Goal: Transaction & Acquisition: Purchase product/service

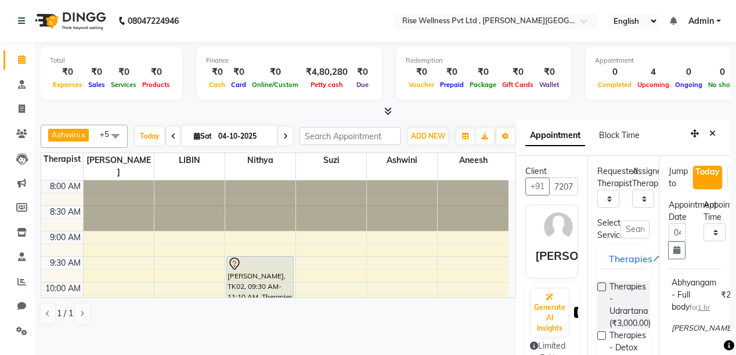
select select "67714"
select select "945"
select select "tentative"
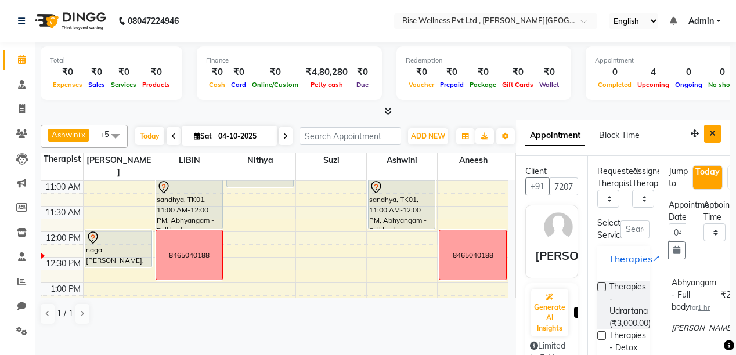
click at [711, 136] on button "Close" at bounding box center [712, 134] width 17 height 18
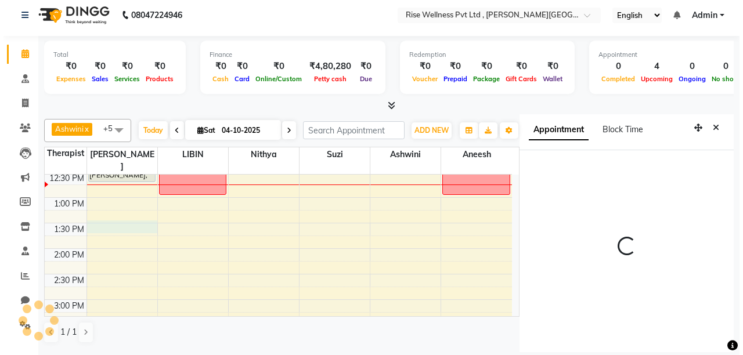
scroll to position [25, 0]
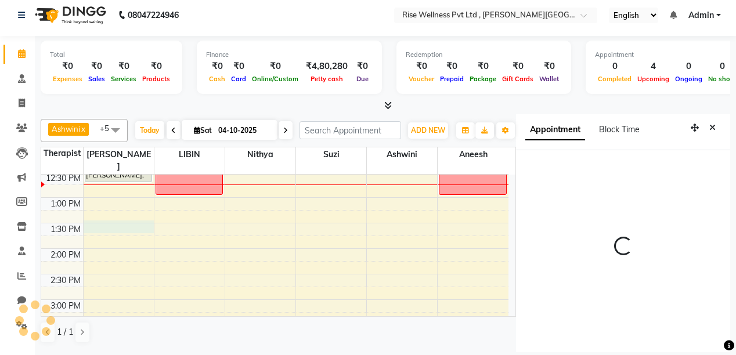
select select "67714"
select select "tentative"
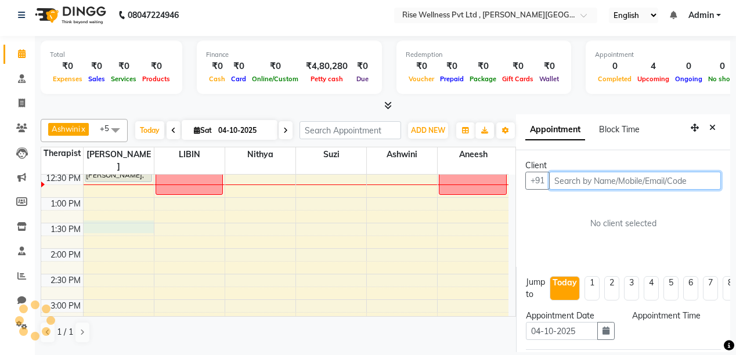
select select "810"
click at [619, 172] on input "text" at bounding box center [635, 181] width 172 height 18
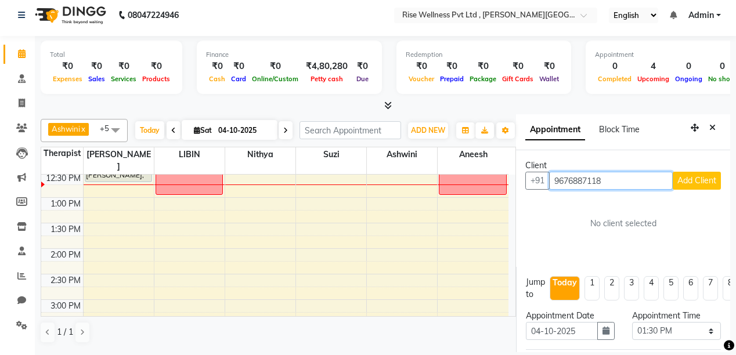
type input "9676887118"
click at [680, 175] on span "Add Client" at bounding box center [697, 180] width 39 height 10
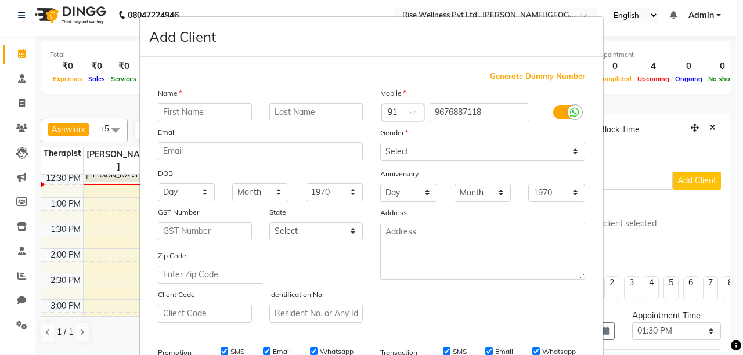
click at [216, 119] on input "text" at bounding box center [205, 112] width 94 height 18
type input "harshath"
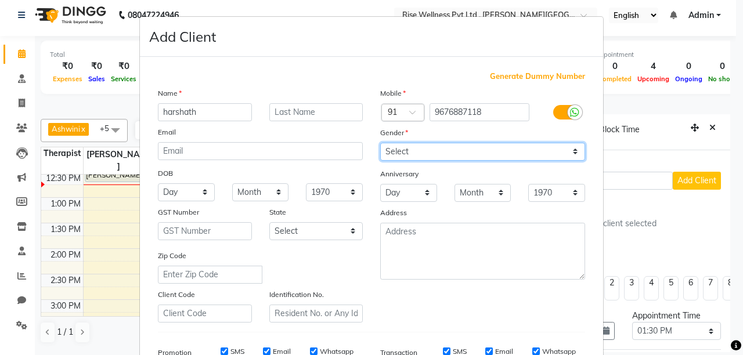
click at [397, 160] on select "Select Male Female Other Prefer Not To Say" at bounding box center [482, 152] width 205 height 18
select select "male"
click at [380, 143] on select "Select Male Female Other Prefer Not To Say" at bounding box center [482, 152] width 205 height 18
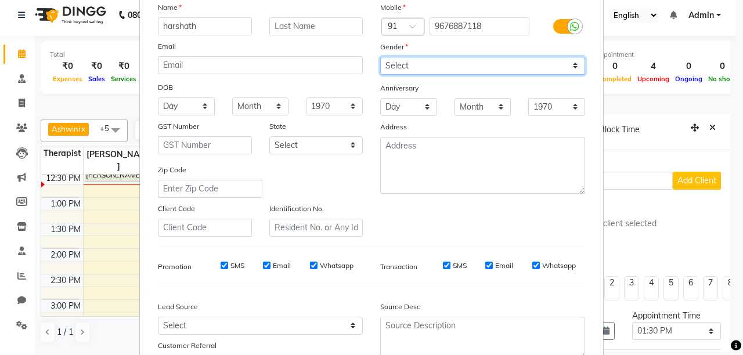
scroll to position [186, 0]
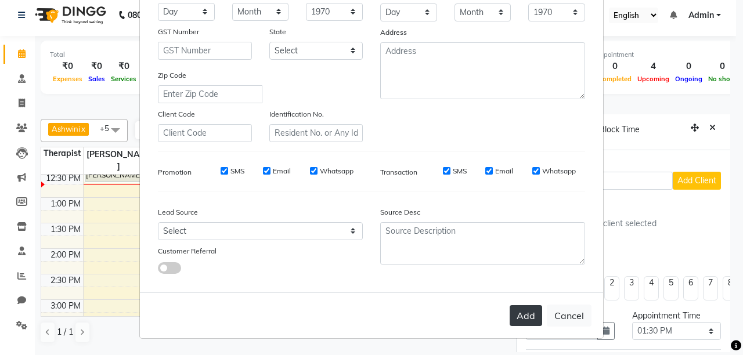
click at [518, 318] on button "Add" at bounding box center [526, 315] width 33 height 21
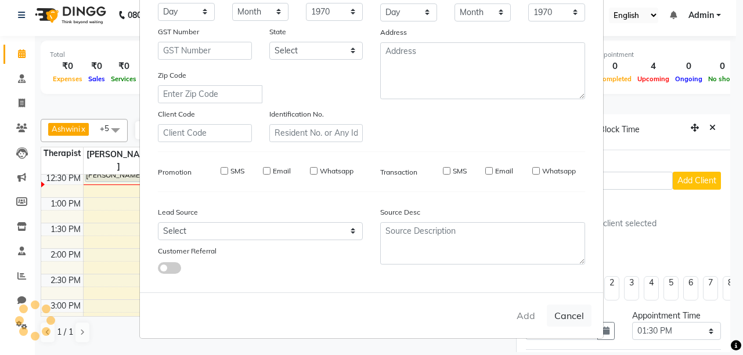
select select
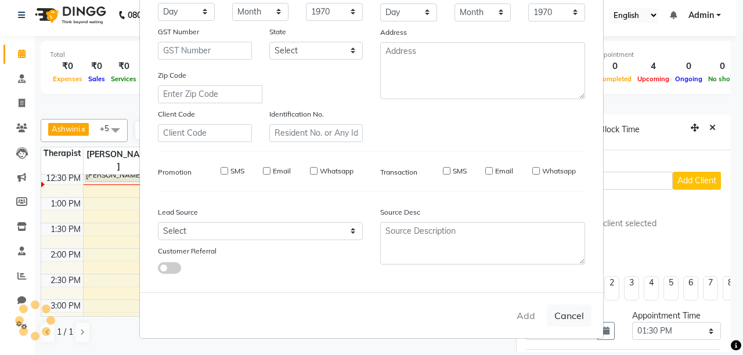
select select
checkbox input "false"
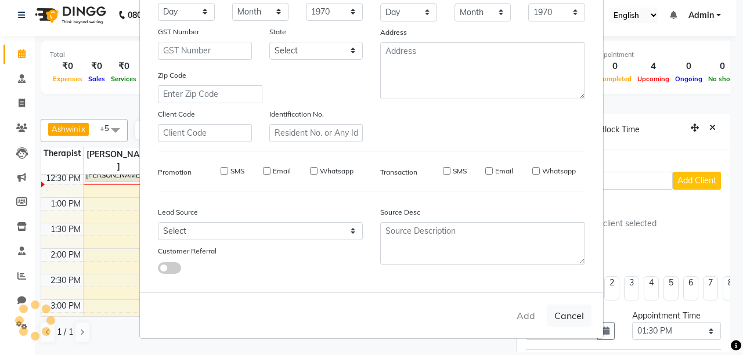
checkbox input "false"
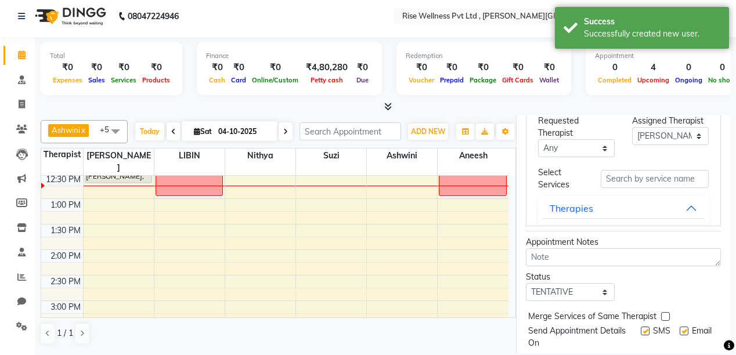
scroll to position [372, 0]
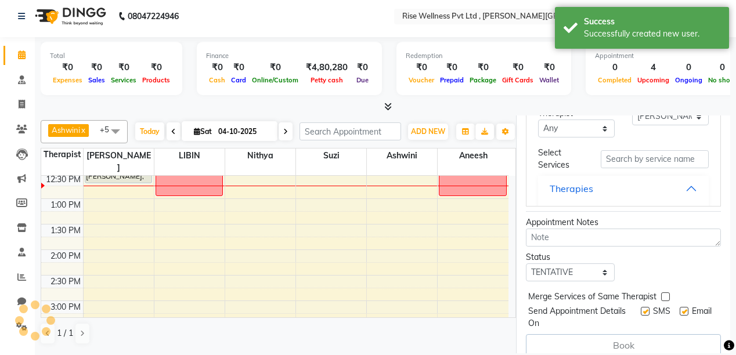
click at [611, 186] on button "Therapies" at bounding box center [623, 188] width 161 height 21
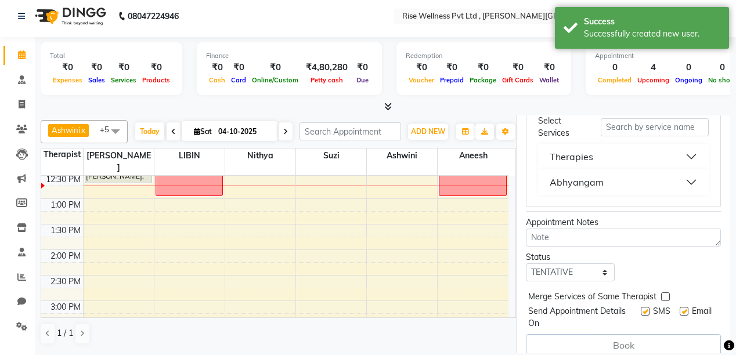
click at [614, 181] on button "Abhyangam" at bounding box center [623, 182] width 161 height 21
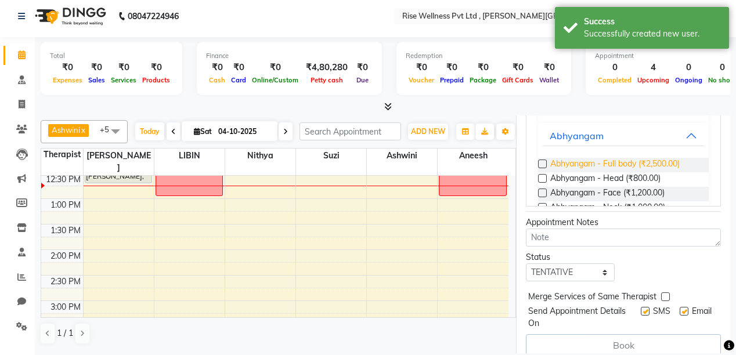
click at [619, 165] on span "Abhyangam - Full body (₹2,500.00)" at bounding box center [614, 165] width 129 height 15
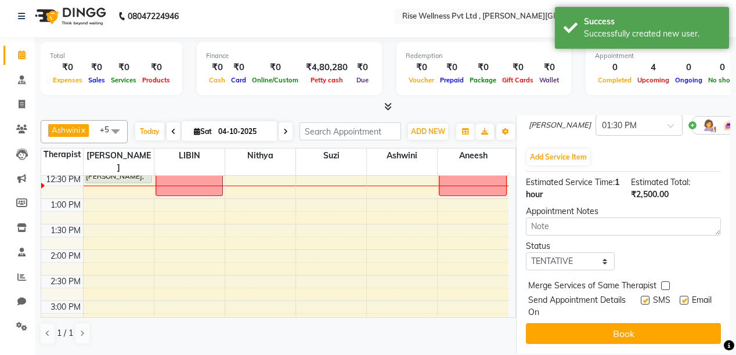
scroll to position [286, 0]
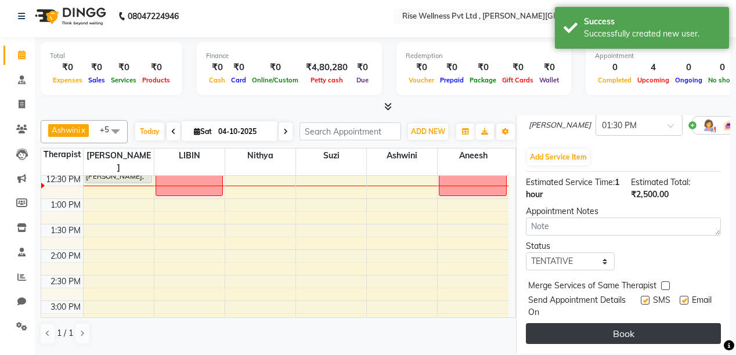
click at [678, 329] on button "Book" at bounding box center [623, 333] width 195 height 21
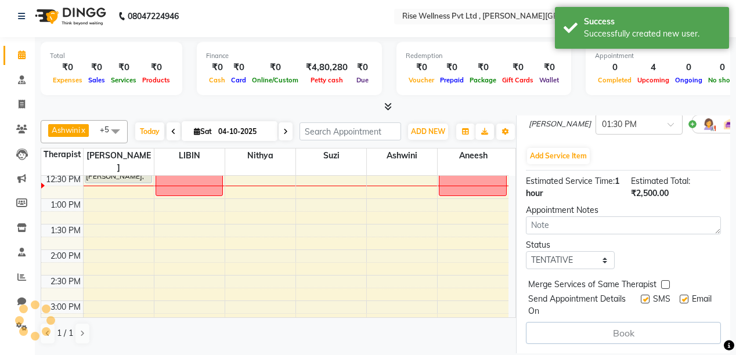
select select "67714"
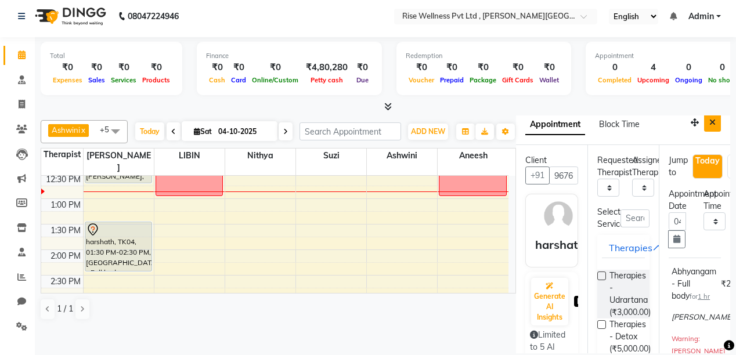
scroll to position [0, 0]
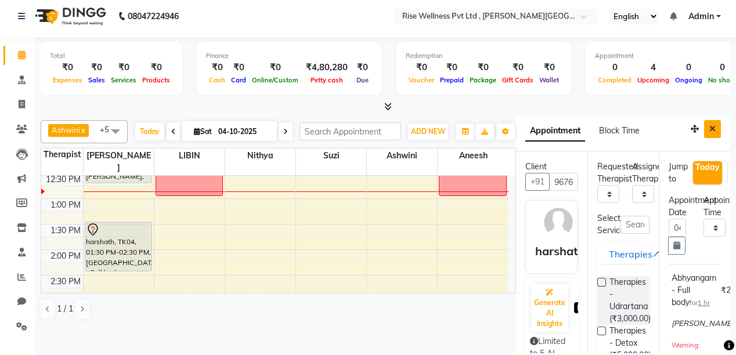
click at [712, 130] on button "Close" at bounding box center [712, 129] width 17 height 18
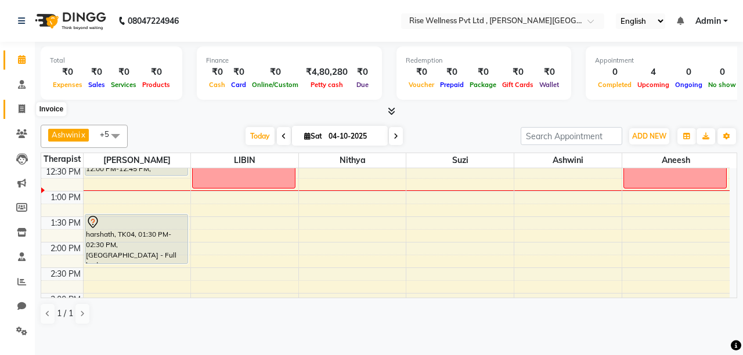
drag, startPoint x: 23, startPoint y: 110, endPoint x: 35, endPoint y: 105, distance: 13.5
click at [23, 110] on icon at bounding box center [22, 109] width 6 height 9
select select "7497"
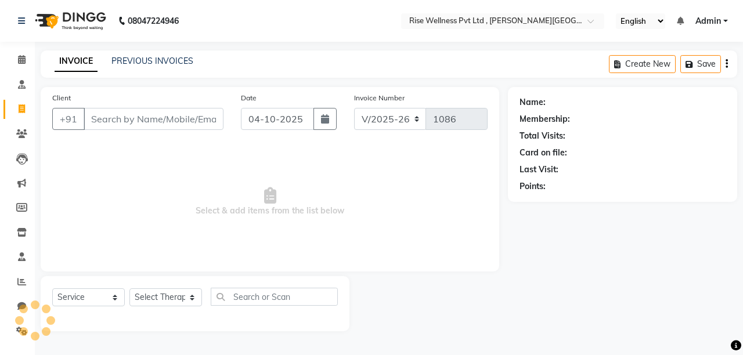
select select "V"
click at [138, 114] on input "Client" at bounding box center [154, 119] width 140 height 22
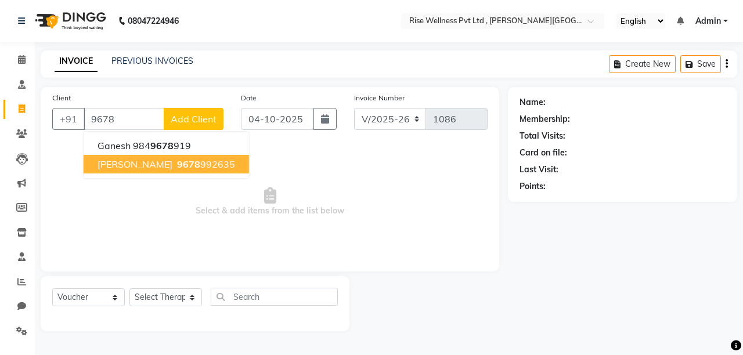
click at [177, 163] on span "9678" at bounding box center [188, 164] width 23 height 12
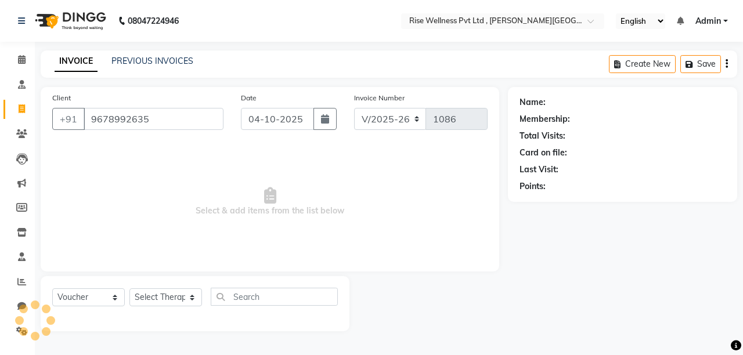
type input "9678992635"
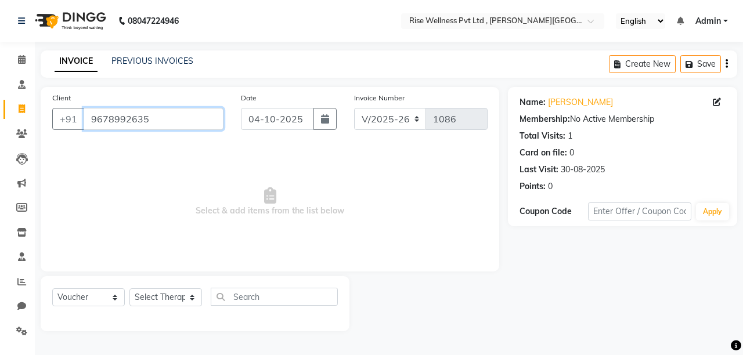
drag, startPoint x: 147, startPoint y: 120, endPoint x: 0, endPoint y: 110, distance: 147.2
click at [0, 110] on app-home "08047224946 Select Location × Rise Wellness Pvt Ltd , Vaishnavi Sri Square Engl…" at bounding box center [371, 174] width 743 height 349
click at [15, 63] on span at bounding box center [22, 59] width 20 height 13
click at [74, 296] on select "Select Service Product Membership Package Voucher Prepaid Gift Card" at bounding box center [88, 298] width 73 height 18
select select "service"
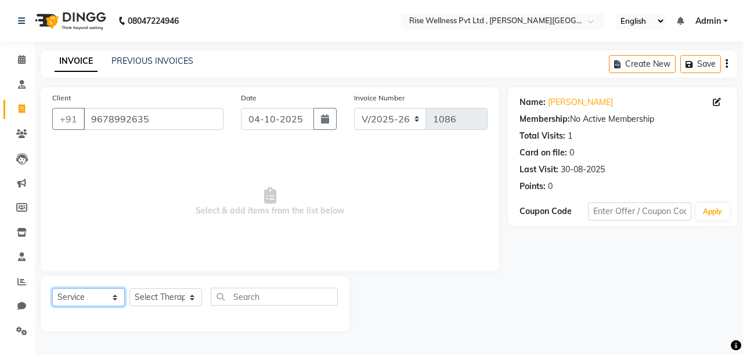
click at [52, 289] on select "Select Service Product Membership Package Voucher Prepaid Gift Card" at bounding box center [88, 298] width 73 height 18
click at [190, 301] on select "Select Therapist aneesh Ashwini LIBIN nithya Reception sujith suzi" at bounding box center [165, 298] width 73 height 18
click at [129, 289] on select "Select Therapist aneesh Ashwini LIBIN nithya Reception sujith suzi" at bounding box center [165, 298] width 73 height 18
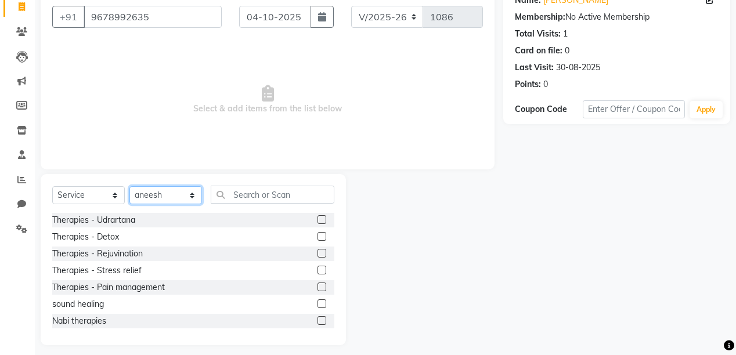
scroll to position [110, 0]
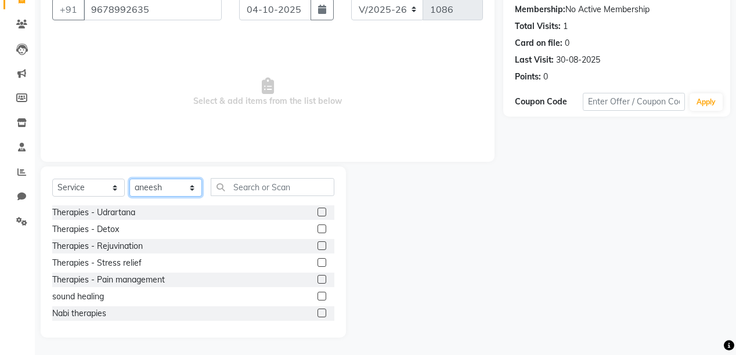
click at [168, 182] on select "Select Therapist aneesh Ashwini LIBIN nithya Reception sujith suzi" at bounding box center [165, 188] width 73 height 18
select select "69785"
click at [129, 179] on select "Select Therapist aneesh Ashwini LIBIN nithya Reception sujith suzi" at bounding box center [165, 188] width 73 height 18
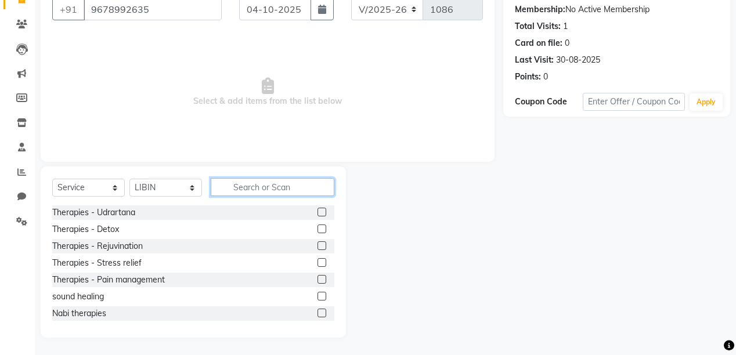
click at [266, 186] on input "text" at bounding box center [273, 187] width 124 height 18
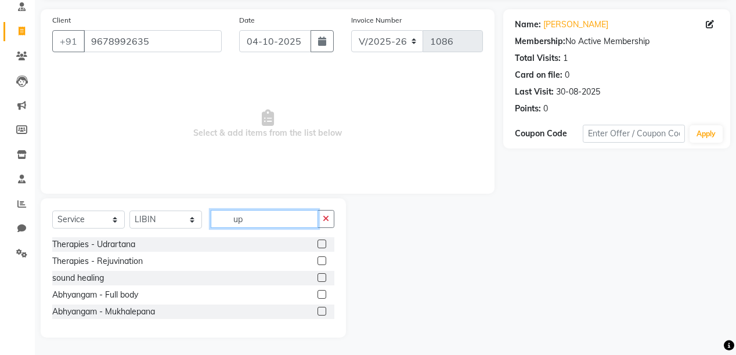
scroll to position [0, 0]
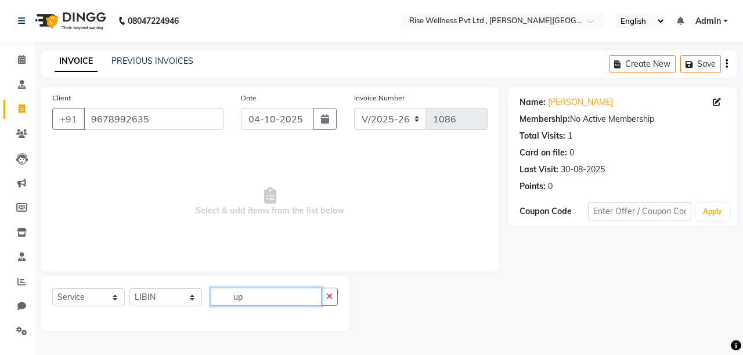
type input "u"
type input "ful"
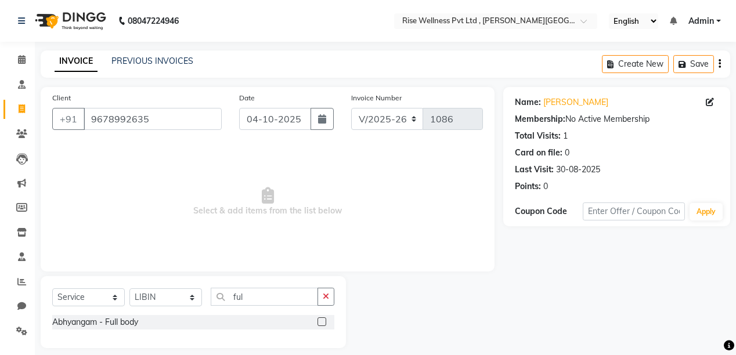
click at [330, 321] on div at bounding box center [326, 322] width 17 height 15
click at [321, 321] on label at bounding box center [322, 322] width 9 height 9
click at [321, 321] on input "checkbox" at bounding box center [322, 323] width 8 height 8
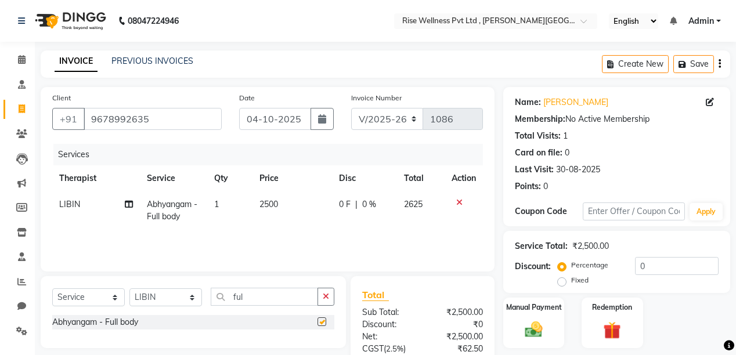
checkbox input "false"
click at [560, 316] on div "Manual Payment" at bounding box center [533, 323] width 63 height 53
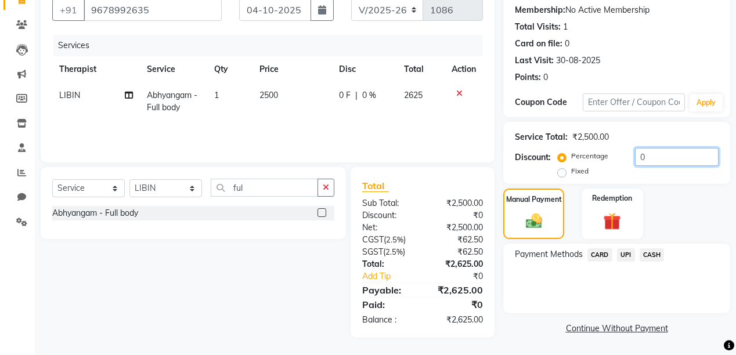
click at [652, 163] on input "0" at bounding box center [677, 157] width 84 height 18
type input "1"
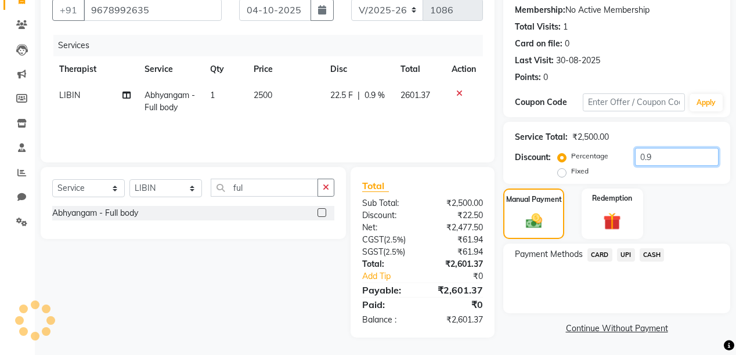
type input "0"
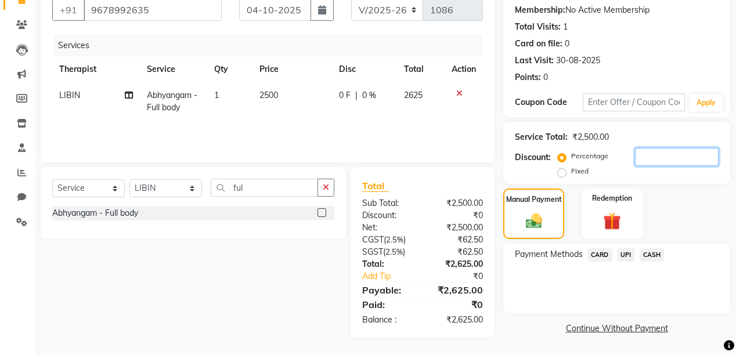
type input "1"
type input "2"
type input "8"
type input "4"
type input "5"
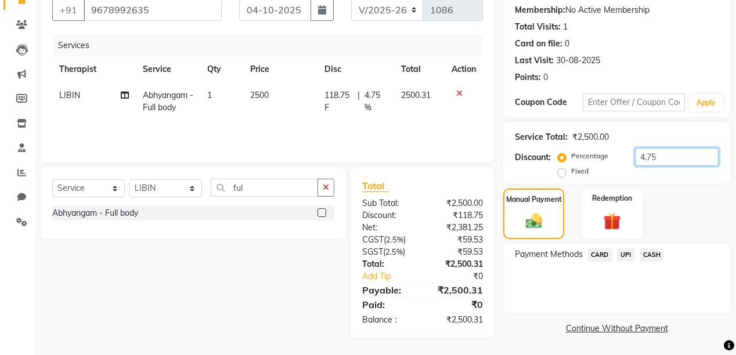
type input "4.75"
click at [622, 255] on span "UPI" at bounding box center [626, 254] width 18 height 13
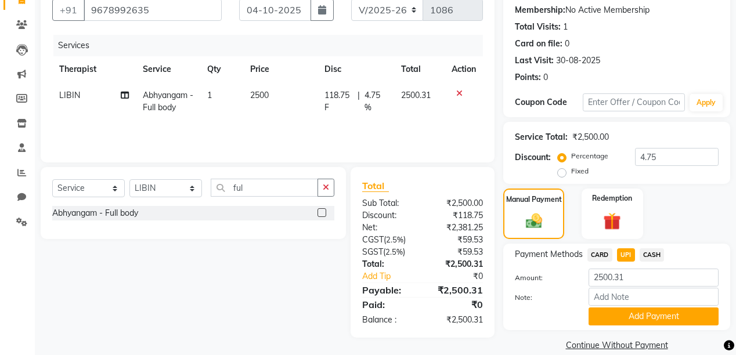
scroll to position [127, 0]
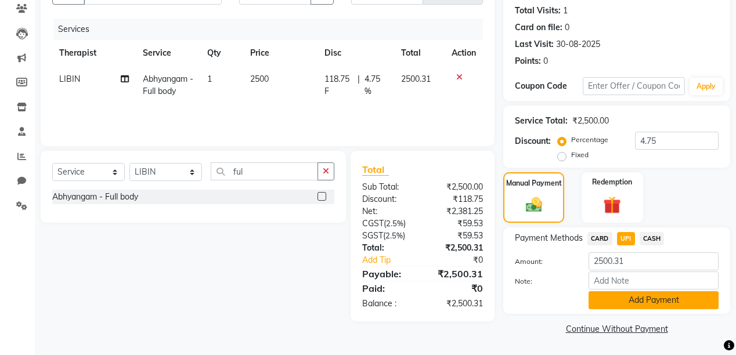
click at [655, 308] on button "Add Payment" at bounding box center [654, 300] width 130 height 18
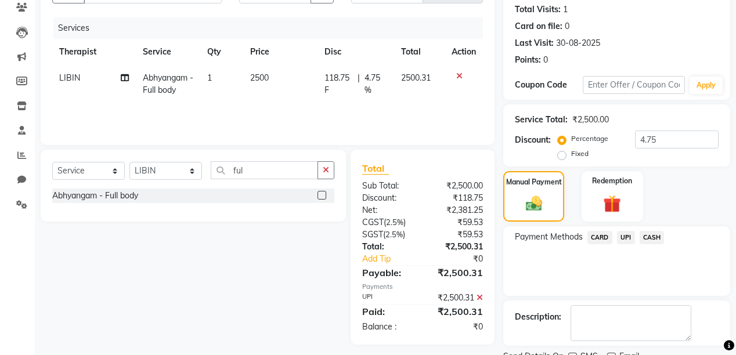
scroll to position [174, 0]
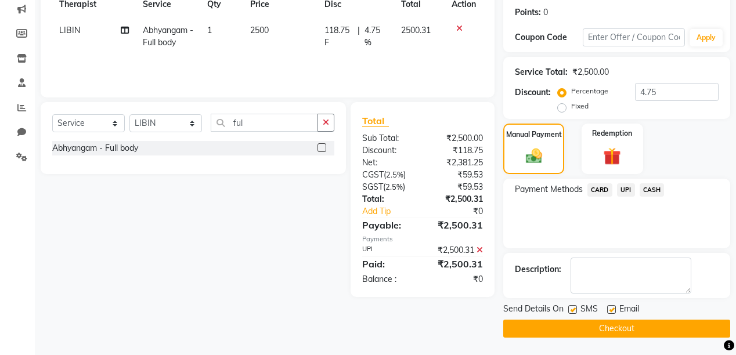
click at [660, 332] on button "Checkout" at bounding box center [616, 329] width 227 height 18
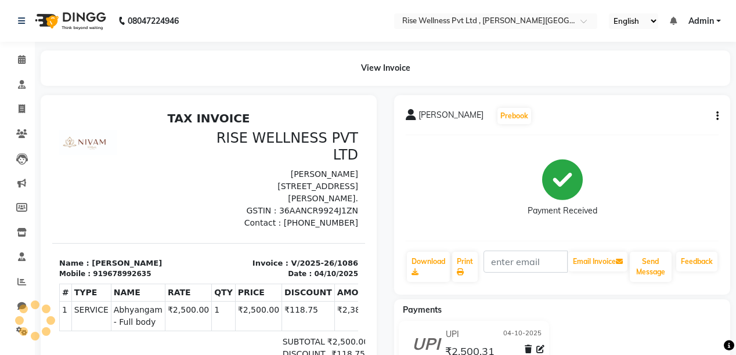
scroll to position [37, 0]
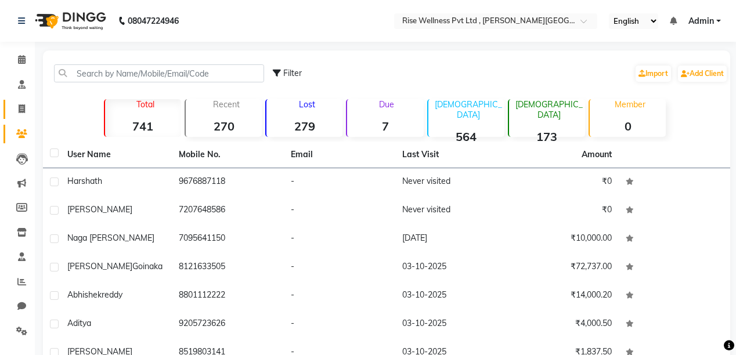
click at [19, 117] on link "Invoice" at bounding box center [17, 109] width 28 height 19
select select "service"
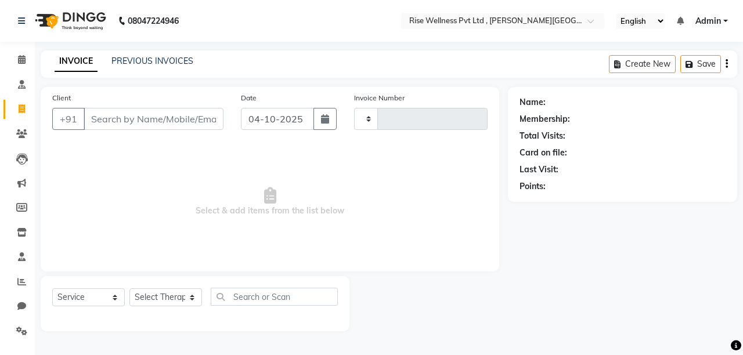
type input "1086"
select select "7497"
select select "V"
type input "9678992635"
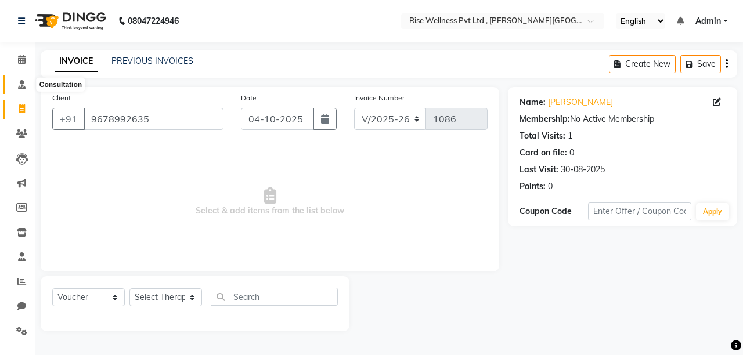
click at [16, 90] on span at bounding box center [22, 84] width 20 height 13
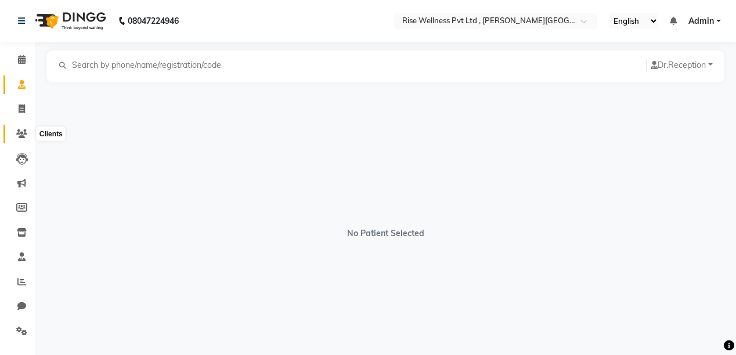
click at [20, 136] on icon at bounding box center [21, 133] width 11 height 9
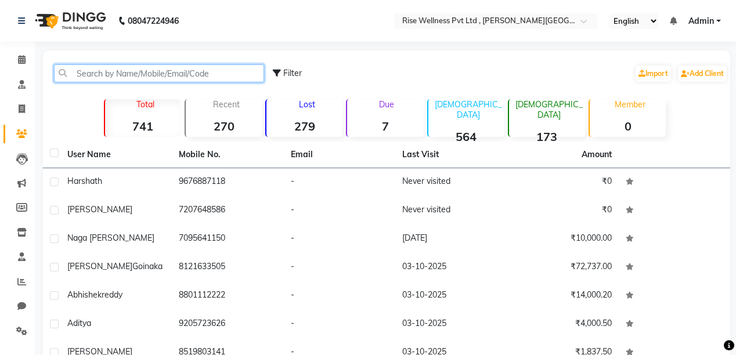
click at [199, 74] on input "text" at bounding box center [159, 73] width 210 height 18
paste input "9678992635"
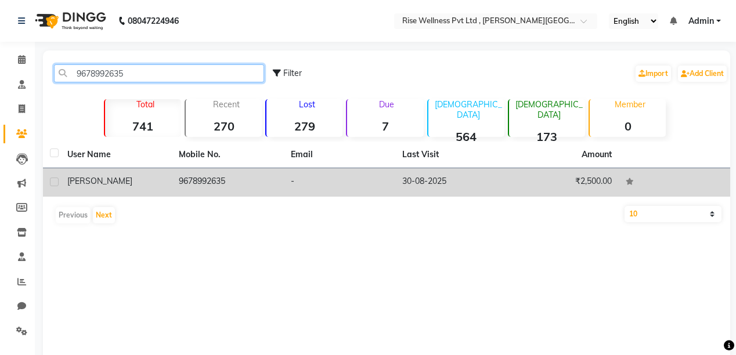
type input "9678992635"
click at [335, 176] on td "-" at bounding box center [339, 182] width 111 height 28
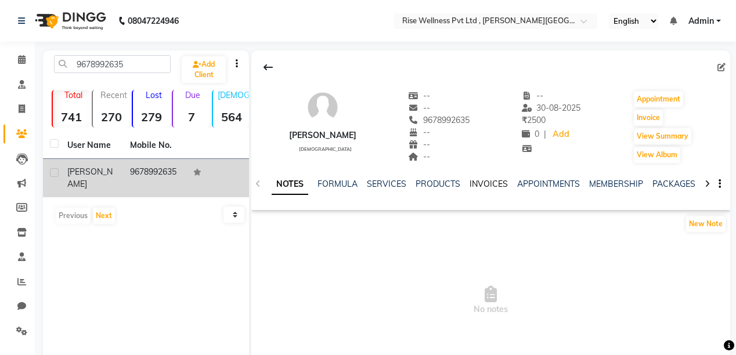
click at [488, 188] on link "INVOICES" at bounding box center [489, 184] width 38 height 10
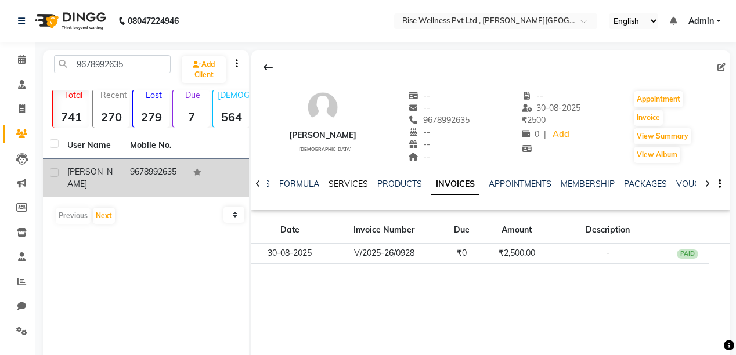
click at [347, 185] on link "SERVICES" at bounding box center [348, 184] width 39 height 10
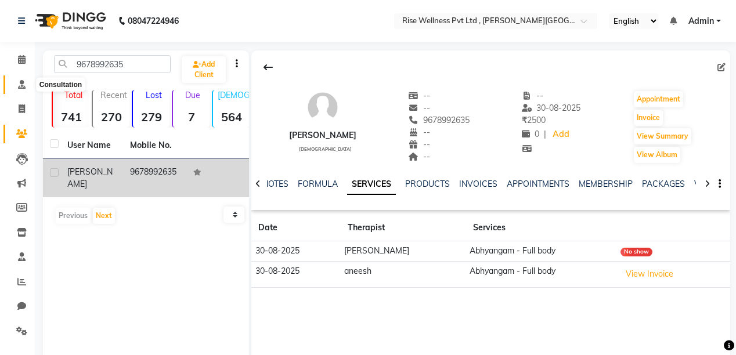
click at [26, 84] on span at bounding box center [22, 84] width 20 height 13
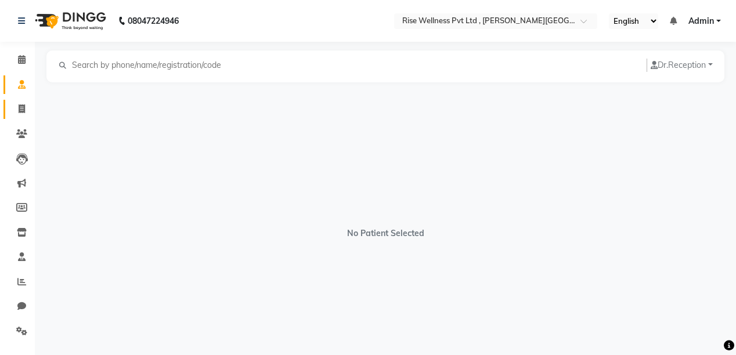
click at [23, 103] on span at bounding box center [22, 109] width 20 height 13
select select "service"
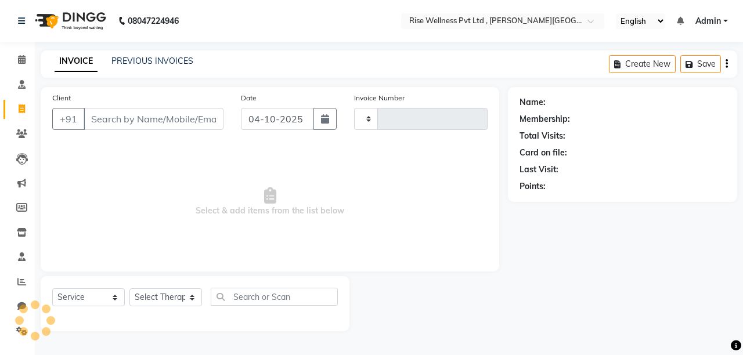
type input "1087"
select select "7497"
select select "V"
click at [125, 121] on input "Client" at bounding box center [154, 119] width 140 height 22
click at [19, 95] on li "Consultation" at bounding box center [17, 85] width 35 height 25
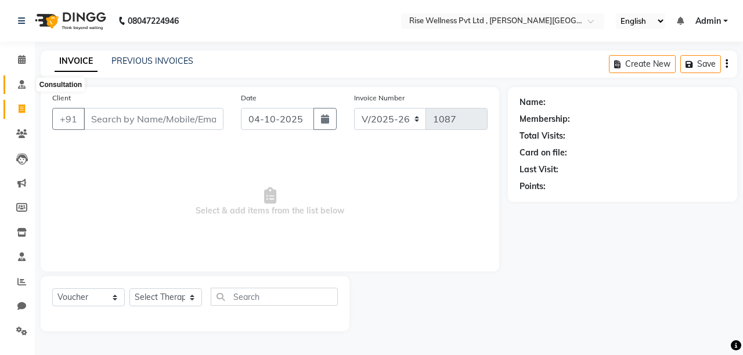
click at [20, 88] on icon at bounding box center [22, 84] width 8 height 9
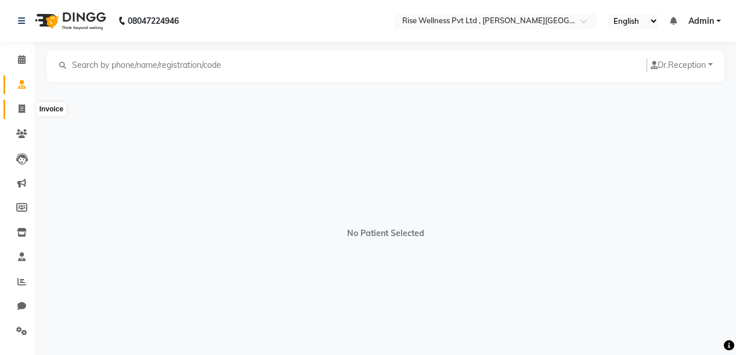
click at [21, 111] on icon at bounding box center [22, 109] width 6 height 9
select select "7497"
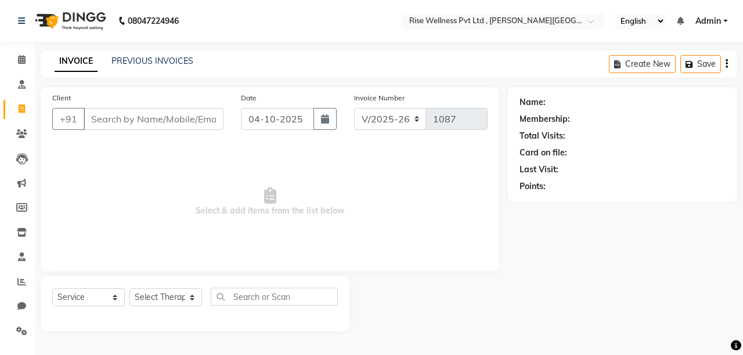
select select "V"
click at [17, 95] on li "Consultation" at bounding box center [17, 85] width 35 height 25
click at [17, 91] on span at bounding box center [22, 84] width 20 height 13
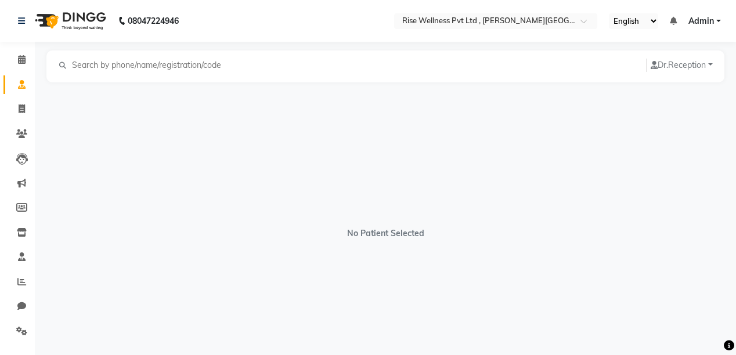
click at [167, 64] on input "text" at bounding box center [151, 65] width 160 height 13
type input "8317611031"
click at [234, 67] on icon at bounding box center [232, 66] width 5 height 6
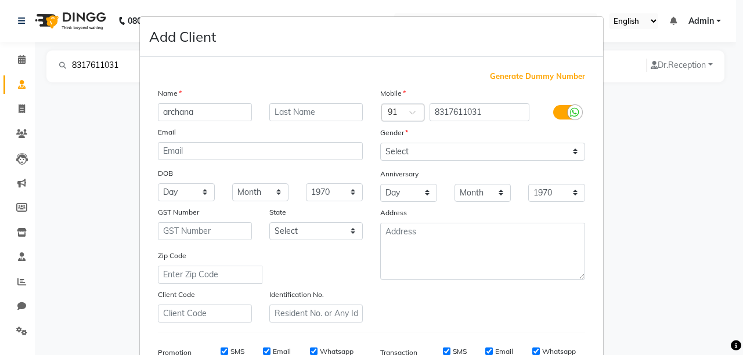
type input "archana"
click at [438, 163] on div "Mobile Country Code × 91 8317611031 Gender Select Male Female Other Prefer Not …" at bounding box center [483, 205] width 222 height 236
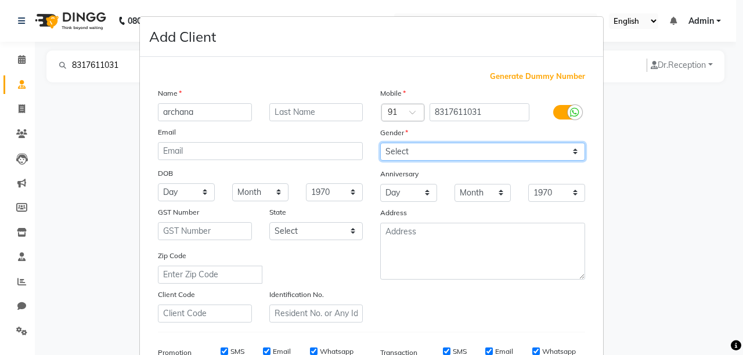
click at [439, 156] on select "Select Male Female Other Prefer Not To Say" at bounding box center [482, 152] width 205 height 18
select select "male"
click at [380, 143] on select "Select Male Female Other Prefer Not To Say" at bounding box center [482, 152] width 205 height 18
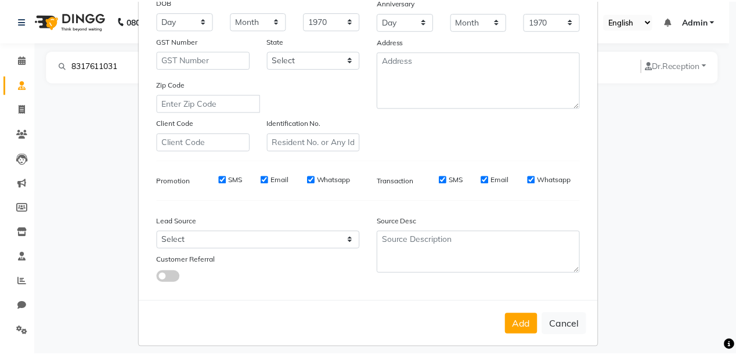
scroll to position [186, 0]
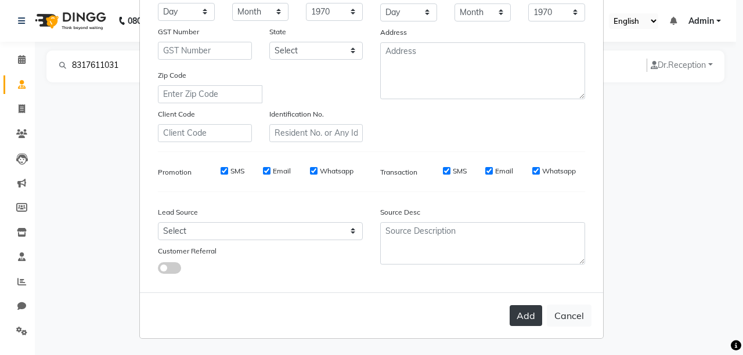
click at [525, 317] on button "Add" at bounding box center [526, 315] width 33 height 21
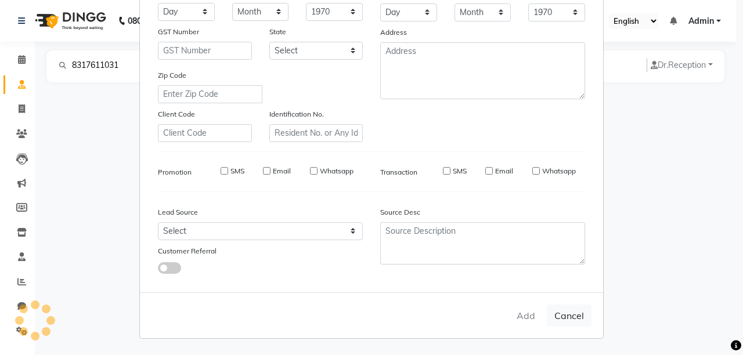
select select
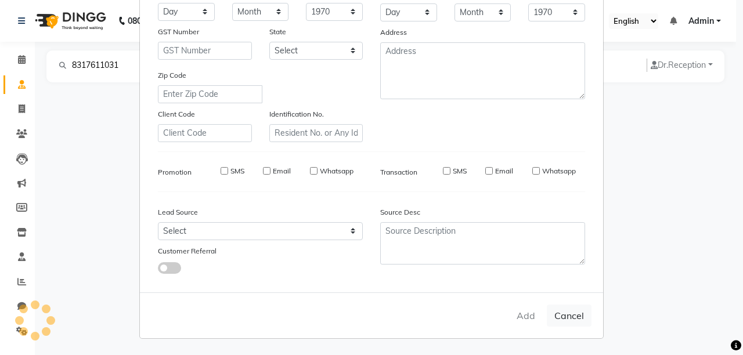
select select
checkbox input "false"
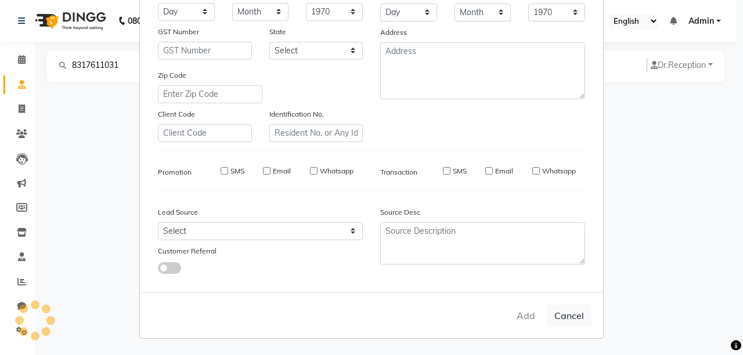
checkbox input "false"
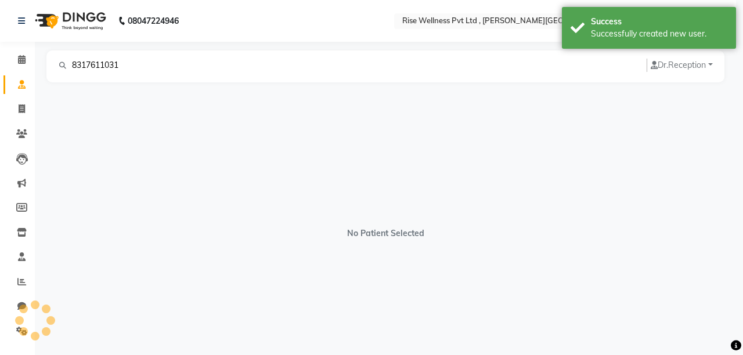
select select "male"
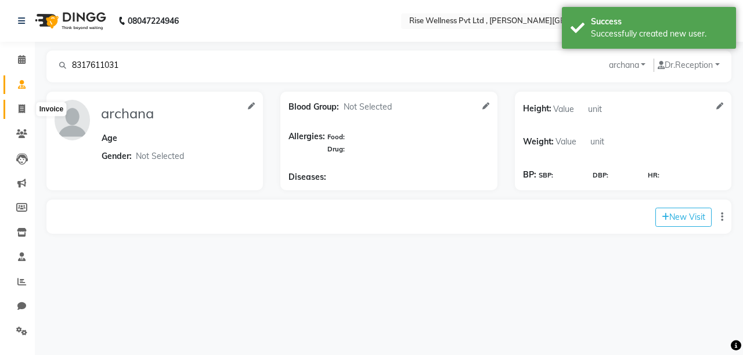
click at [15, 107] on span at bounding box center [22, 109] width 20 height 13
select select "service"
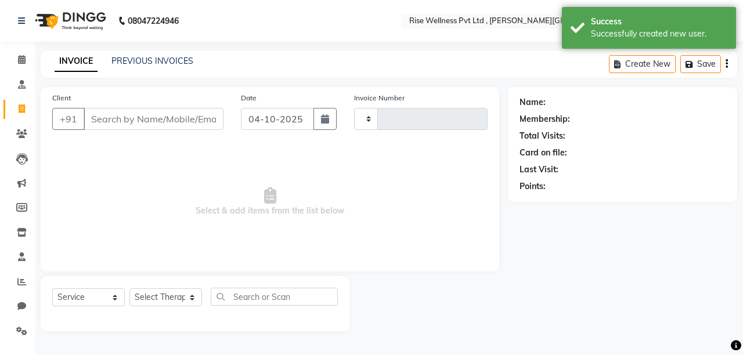
type input "1087"
select select "7497"
click at [25, 73] on li "Consultation" at bounding box center [17, 85] width 35 height 25
click at [23, 83] on icon at bounding box center [22, 84] width 8 height 9
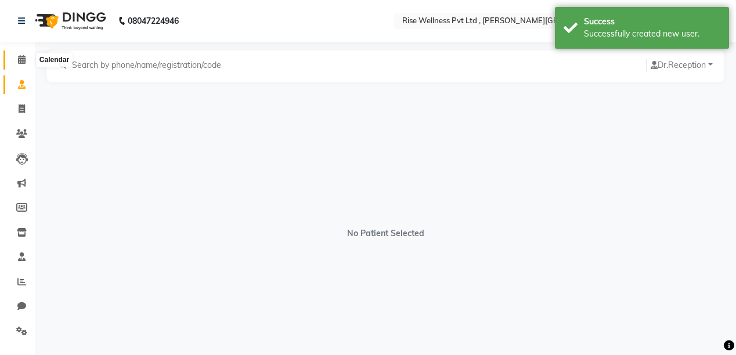
click at [26, 60] on span at bounding box center [22, 59] width 20 height 13
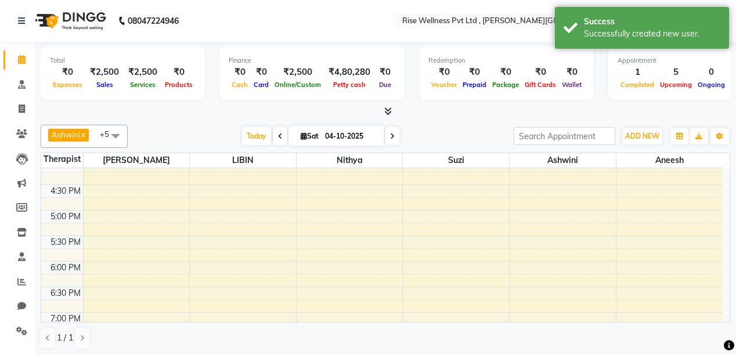
scroll to position [418, 0]
click at [304, 260] on div "8:00 AM 8:30 AM 9:00 AM 9:30 AM 10:00 AM 10:30 AM 11:00 AM 11:30 AM 12:00 PM 12…" at bounding box center [382, 82] width 682 height 664
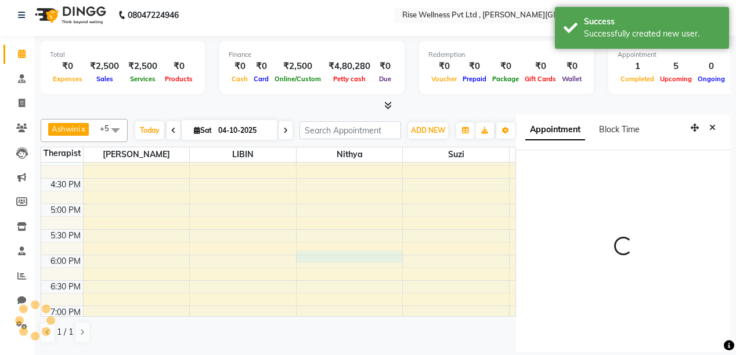
select select "1080"
select select "69786"
select select "tentative"
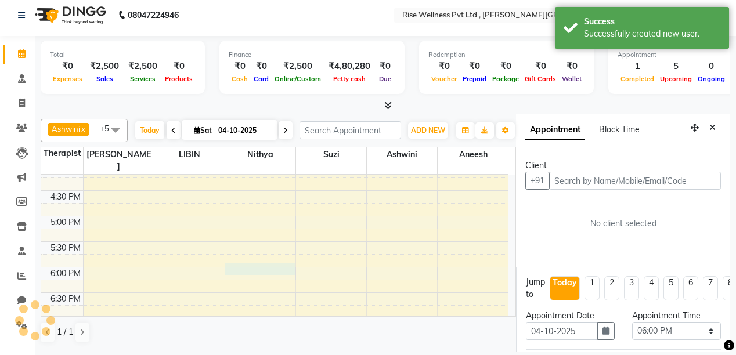
scroll to position [25, 0]
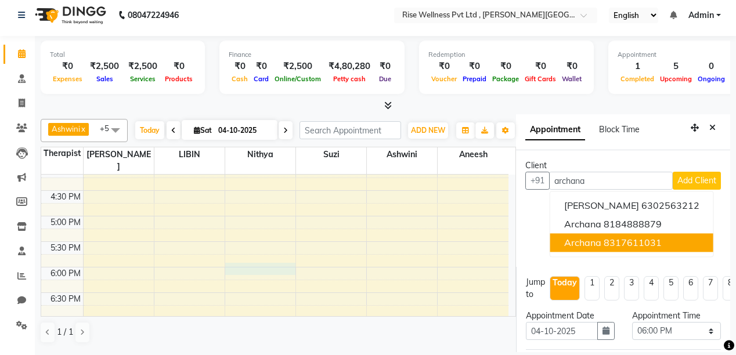
click at [619, 237] on ngb-highlight "8317611031" at bounding box center [633, 243] width 58 height 12
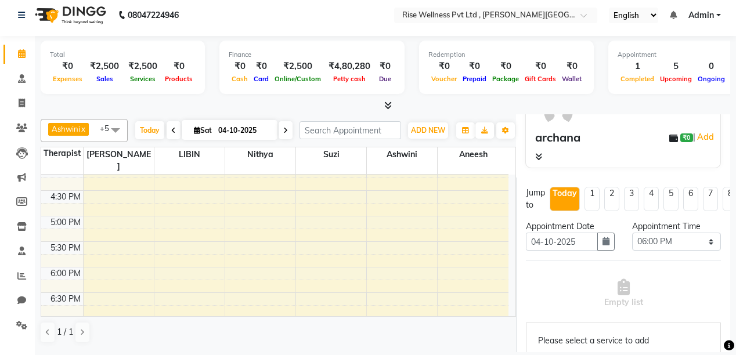
scroll to position [232, 0]
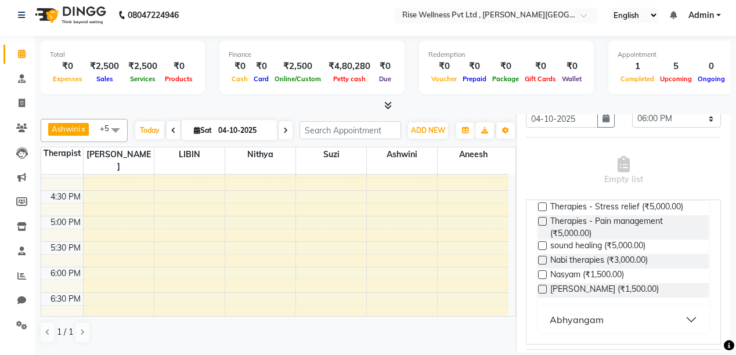
type input "8317611031"
click at [652, 309] on button "Abhyangam" at bounding box center [623, 319] width 161 height 21
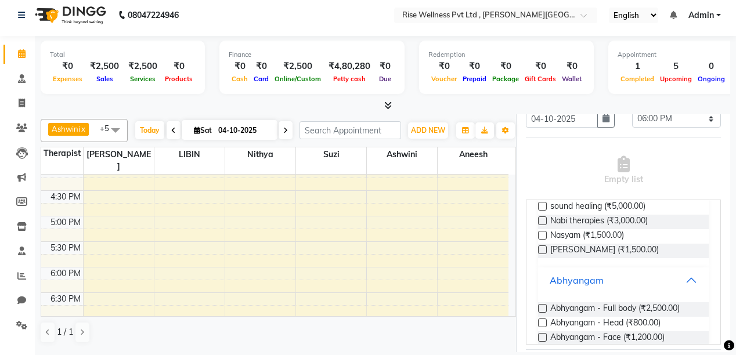
scroll to position [247, 0]
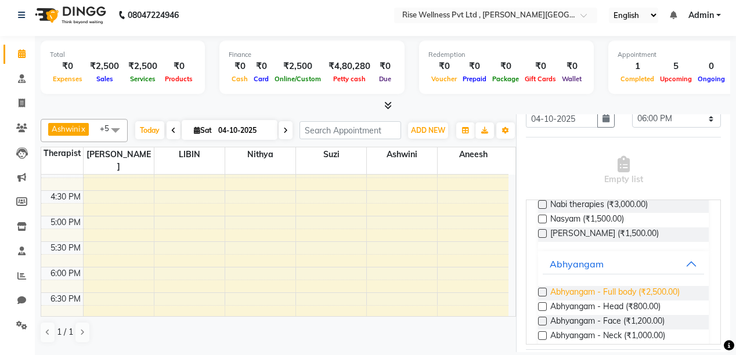
click at [654, 286] on span "Abhyangam - Full body (₹2,500.00)" at bounding box center [614, 293] width 129 height 15
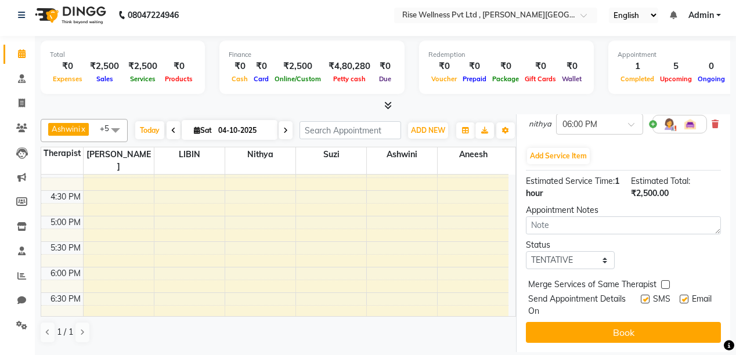
scroll to position [286, 0]
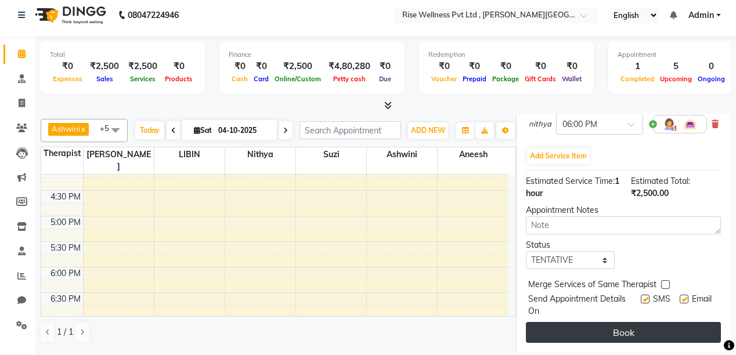
click at [653, 322] on button "Book" at bounding box center [623, 332] width 195 height 21
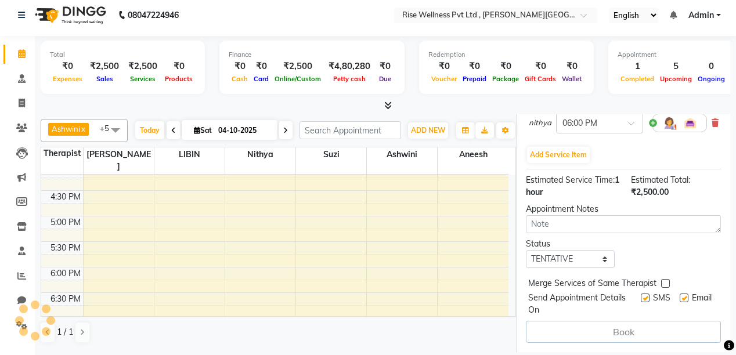
select select "69786"
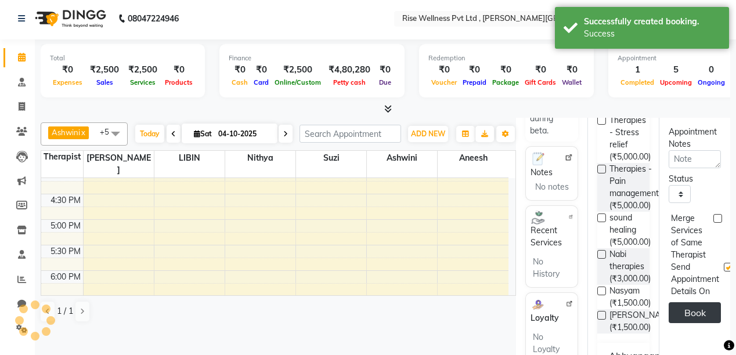
scroll to position [0, 0]
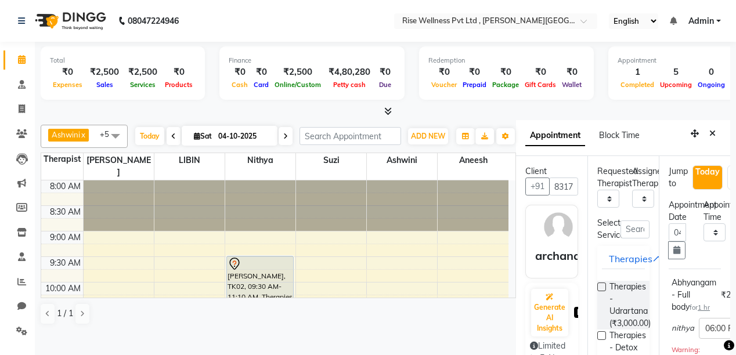
select select "69786"
select select "1080"
select select "tentative"
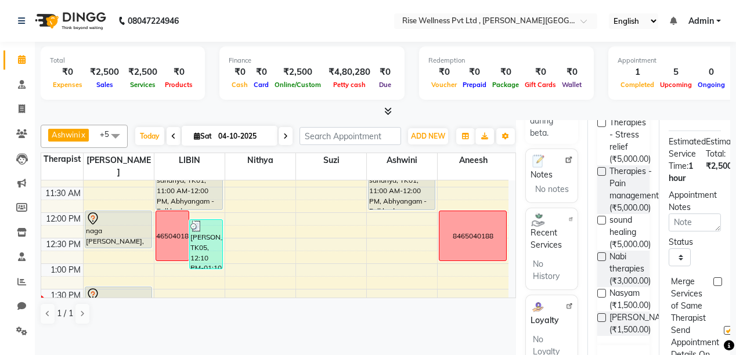
scroll to position [139, 0]
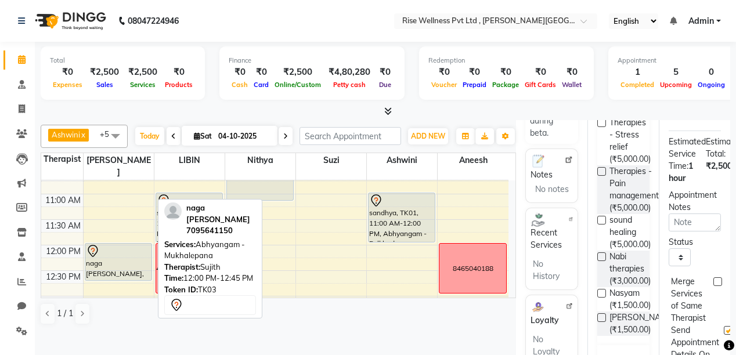
click at [110, 275] on div "naga [PERSON_NAME], TK03, 12:00 PM-12:45 PM, Abhyangam - [GEOGRAPHIC_DATA]" at bounding box center [118, 262] width 66 height 37
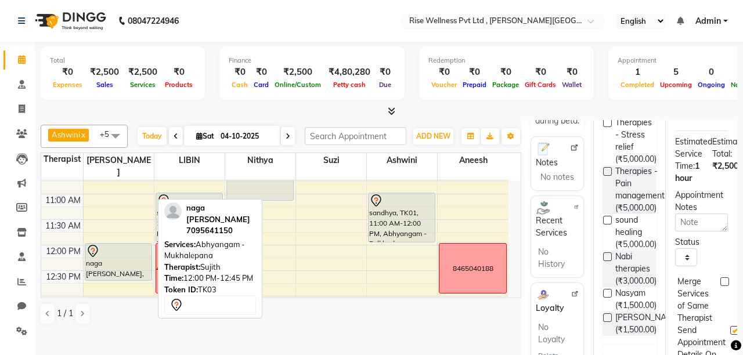
select select "7"
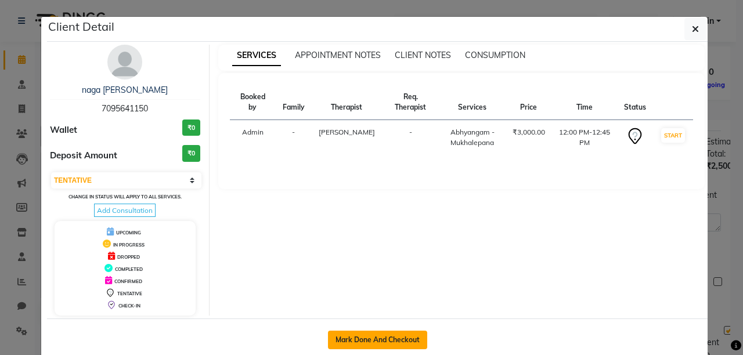
click at [407, 338] on button "Mark Done And Checkout" at bounding box center [377, 340] width 99 height 19
select select "service"
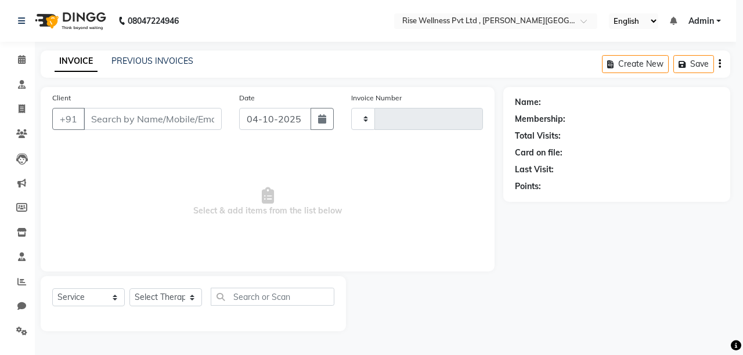
type input "1087"
select select "3"
select select "7497"
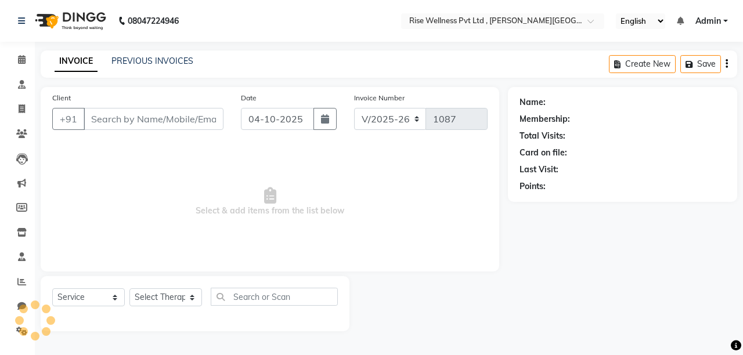
select select "V"
type input "7095641150"
select select "67714"
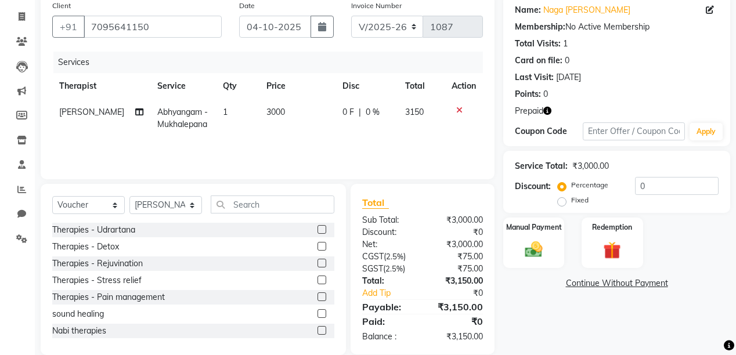
scroll to position [93, 0]
click at [598, 251] on img at bounding box center [612, 250] width 30 height 23
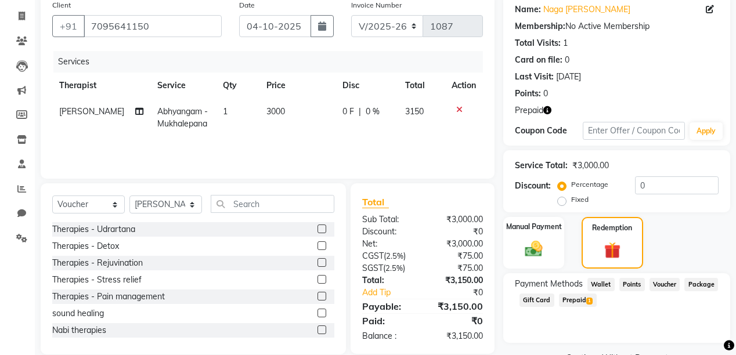
click at [567, 299] on span "Prepaid 1" at bounding box center [578, 300] width 38 height 13
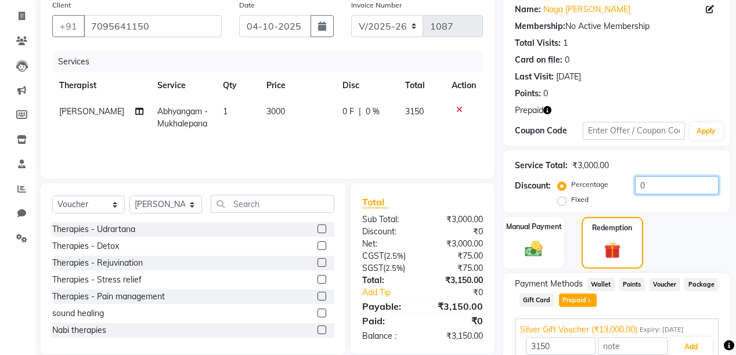
click at [649, 182] on input "0" at bounding box center [677, 185] width 84 height 18
type input "13000"
click at [648, 170] on div "Service Total: ₹3,000.00" at bounding box center [617, 166] width 204 height 12
click at [657, 183] on input "number" at bounding box center [677, 185] width 84 height 18
type input "30"
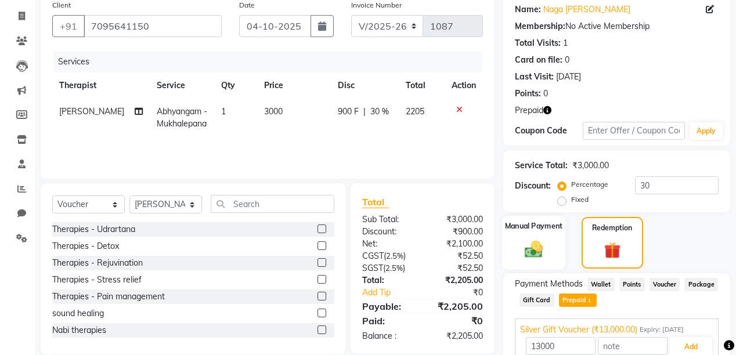
click at [535, 247] on img at bounding box center [534, 249] width 30 height 21
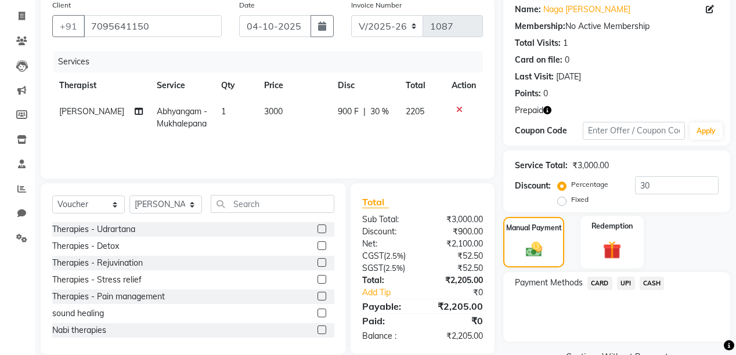
click at [608, 243] on img at bounding box center [612, 250] width 30 height 23
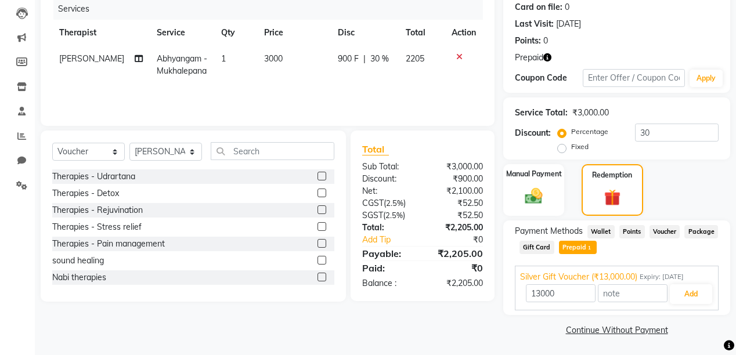
scroll to position [147, 0]
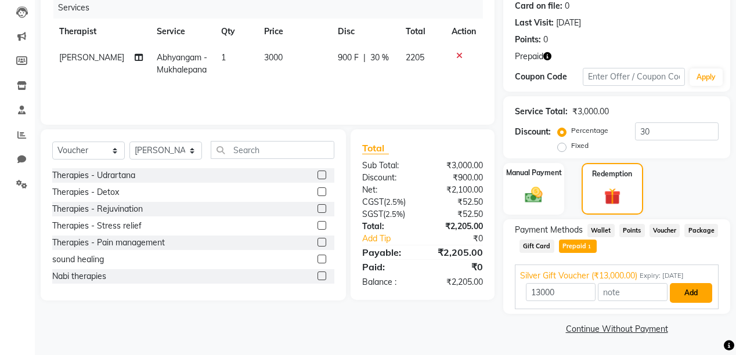
click at [695, 294] on button "Add" at bounding box center [691, 293] width 42 height 20
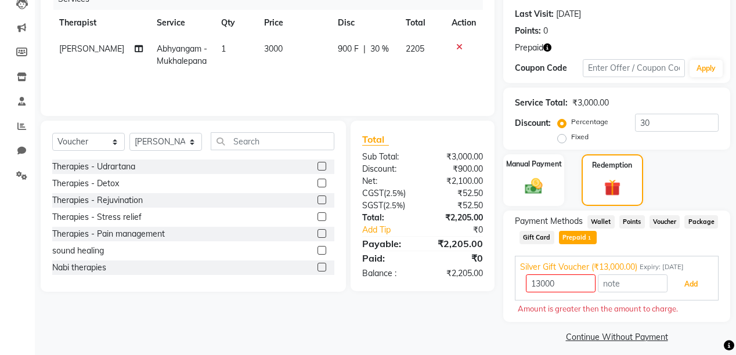
scroll to position [164, 0]
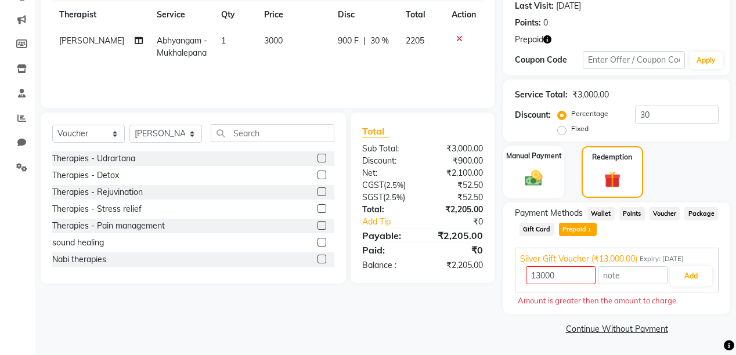
click at [604, 217] on span "Wallet" at bounding box center [601, 213] width 27 height 13
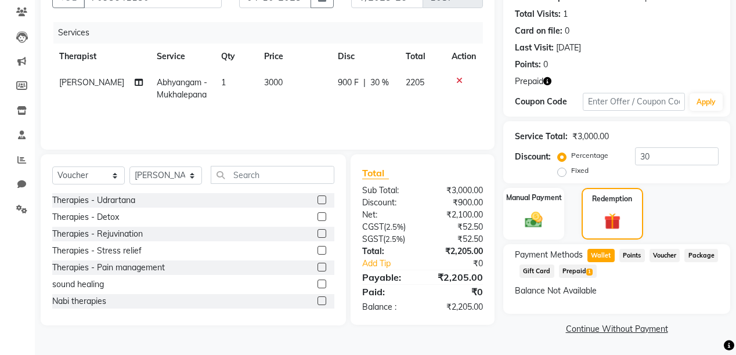
scroll to position [121, 0]
click at [639, 258] on span "Points" at bounding box center [632, 256] width 26 height 13
click at [583, 273] on span "Prepaid 1" at bounding box center [578, 271] width 38 height 13
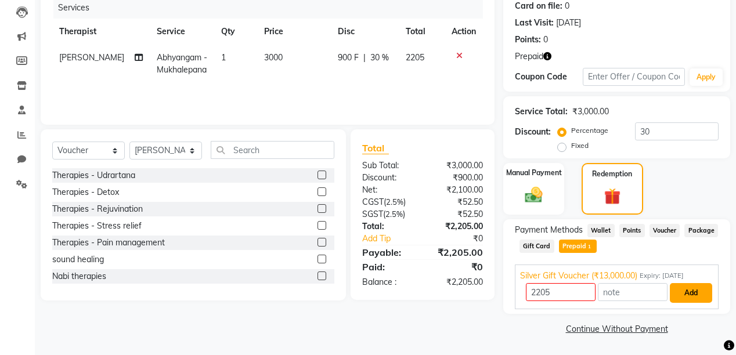
click at [684, 291] on button "Add" at bounding box center [691, 293] width 42 height 20
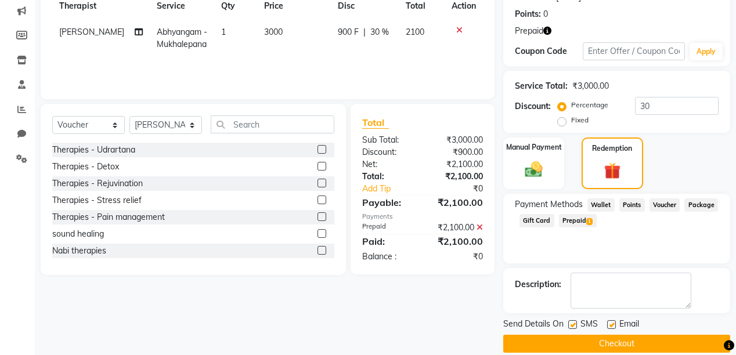
scroll to position [186, 0]
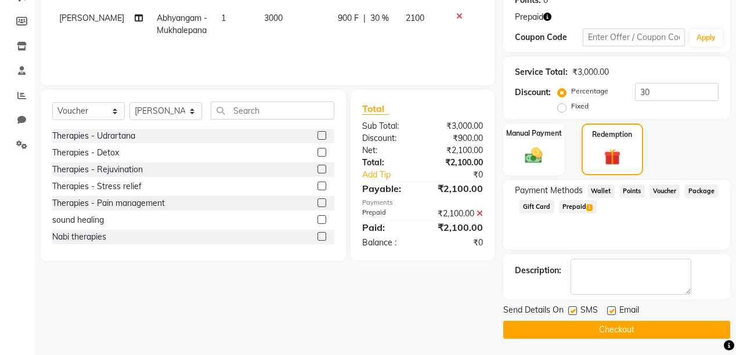
click at [671, 330] on button "Checkout" at bounding box center [616, 330] width 227 height 18
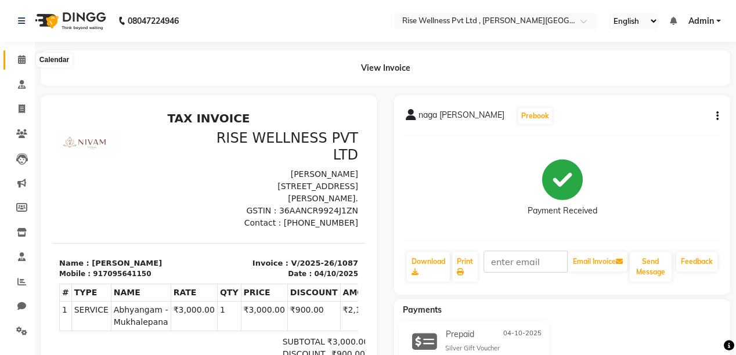
click at [18, 60] on span at bounding box center [22, 59] width 20 height 13
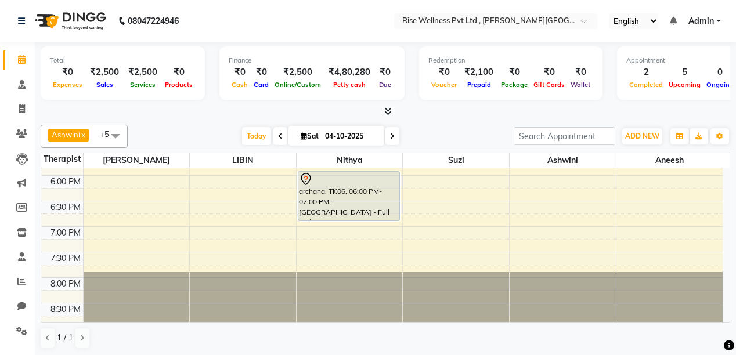
scroll to position [457, 0]
